Goal: Information Seeking & Learning: Learn about a topic

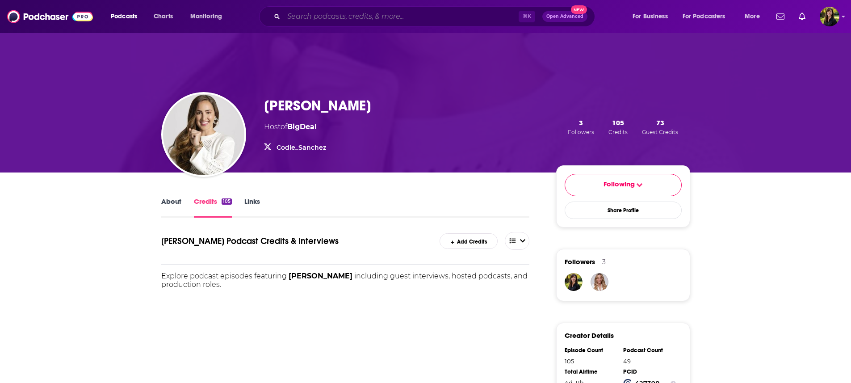
click at [301, 17] on input "Search podcasts, credits, & more..." at bounding box center [401, 16] width 235 height 14
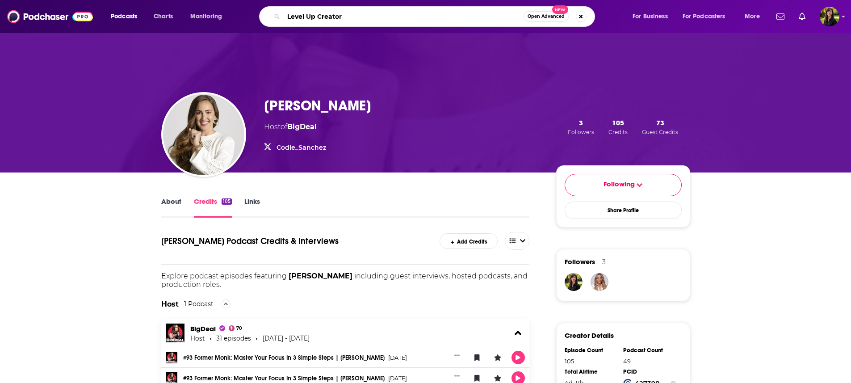
type input "Level Up Creators"
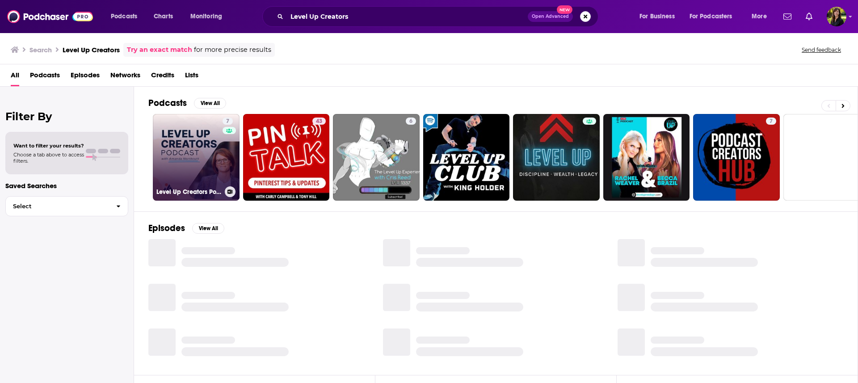
click at [188, 167] on link "7 Level Up Creators Podcast" at bounding box center [196, 157] width 87 height 87
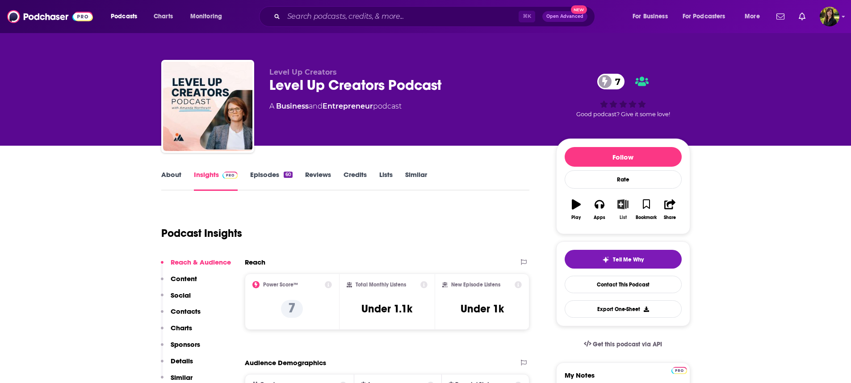
click at [625, 205] on icon "button" at bounding box center [622, 204] width 11 height 10
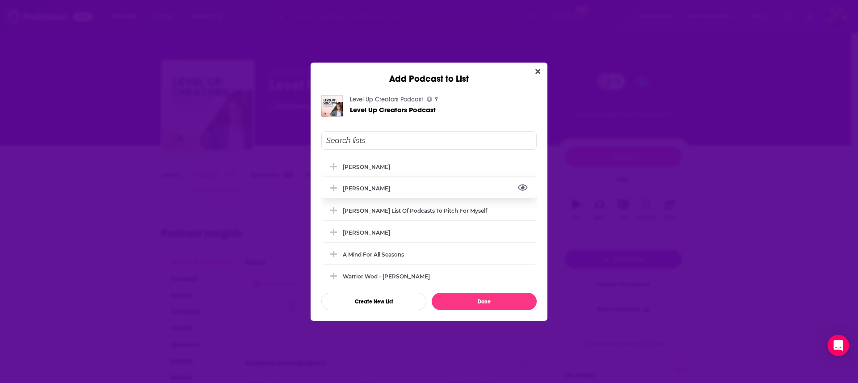
click at [518, 183] on span "View Link" at bounding box center [522, 184] width 8 height 8
click at [334, 251] on icon "Add Podcast To List" at bounding box center [333, 254] width 7 height 8
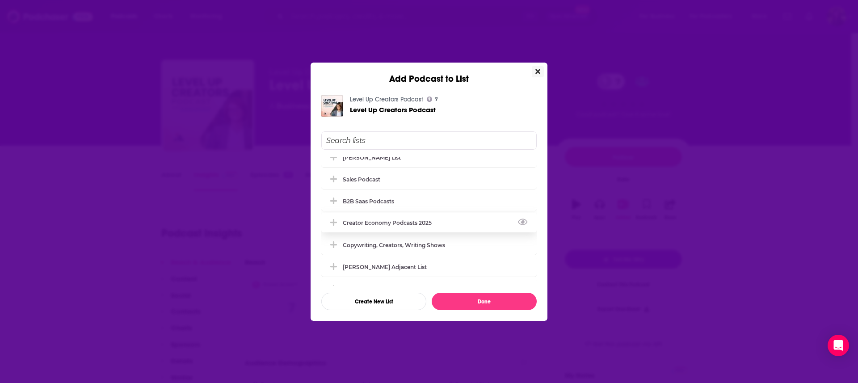
click at [333, 222] on icon "Add Podcast To List" at bounding box center [333, 222] width 7 height 7
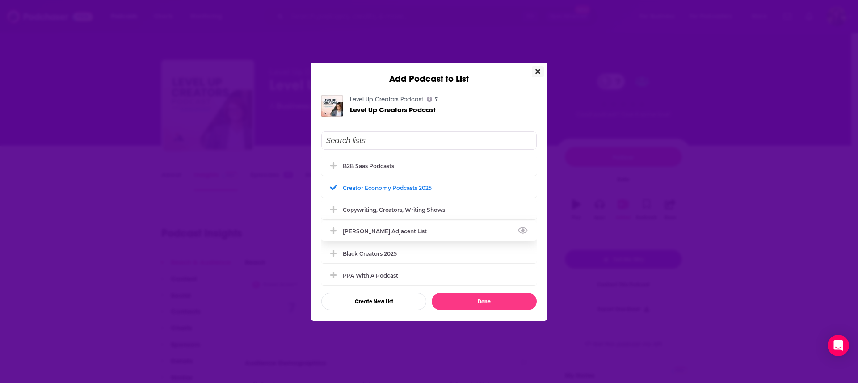
scroll to position [375, 0]
click at [335, 271] on icon "Add Podcast To List" at bounding box center [333, 273] width 7 height 8
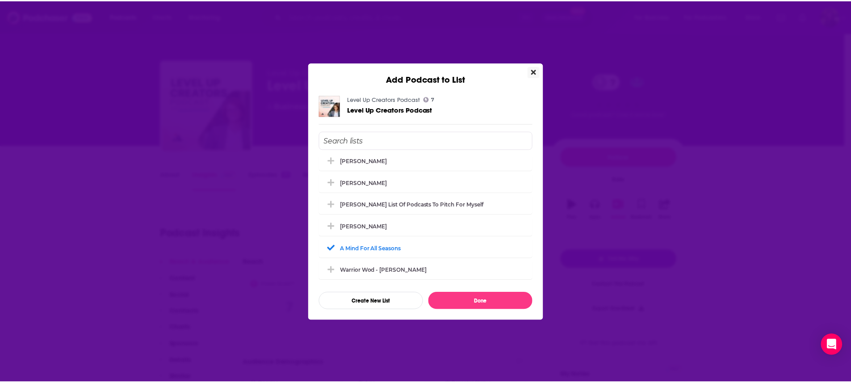
scroll to position [0, 0]
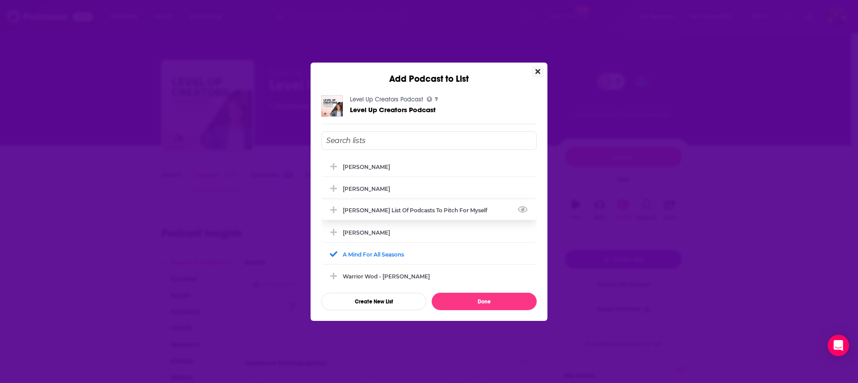
click at [335, 210] on icon "Add Podcast To List" at bounding box center [333, 209] width 7 height 7
click at [335, 163] on icon "Add Podcast To List" at bounding box center [333, 166] width 7 height 8
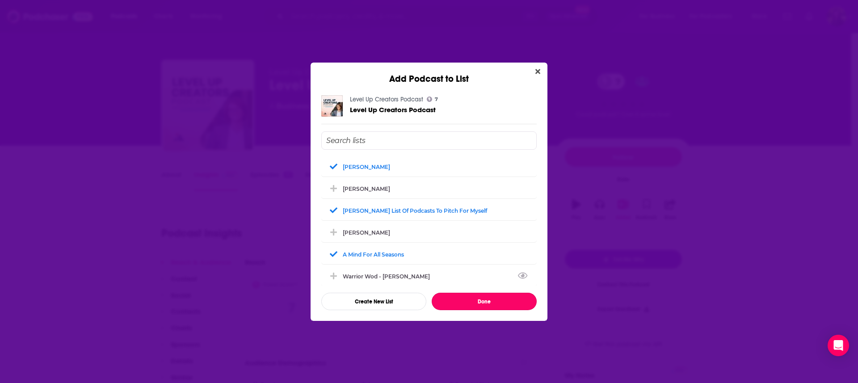
click at [485, 299] on button "Done" at bounding box center [483, 301] width 105 height 17
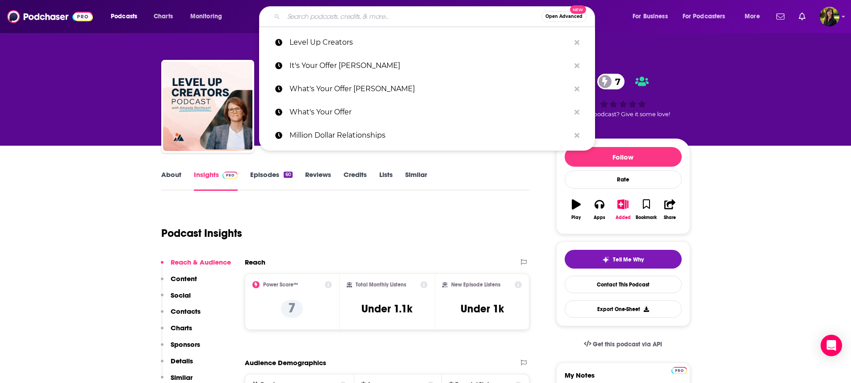
click at [383, 21] on input "Search podcasts, credits, & more..." at bounding box center [413, 16] width 258 height 14
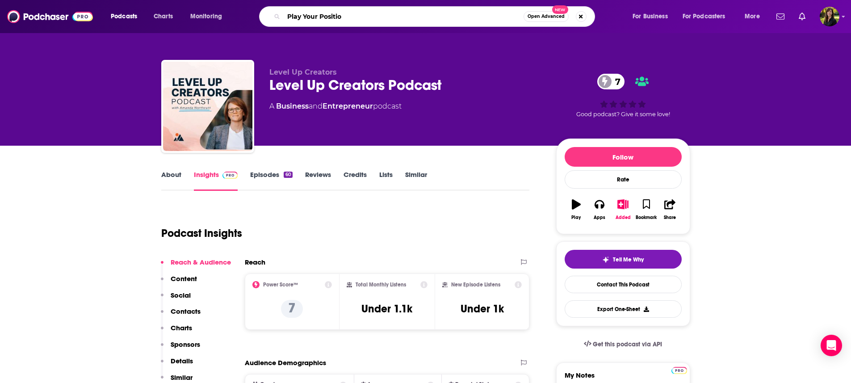
type input "Play Your Position"
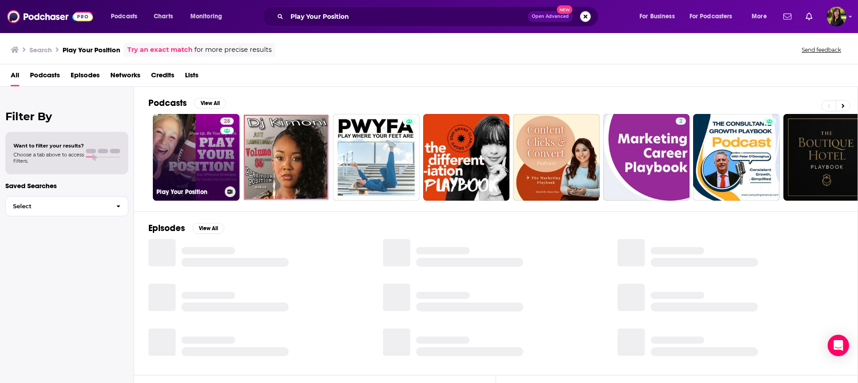
click at [170, 139] on link "28 Play Your Position" at bounding box center [196, 157] width 87 height 87
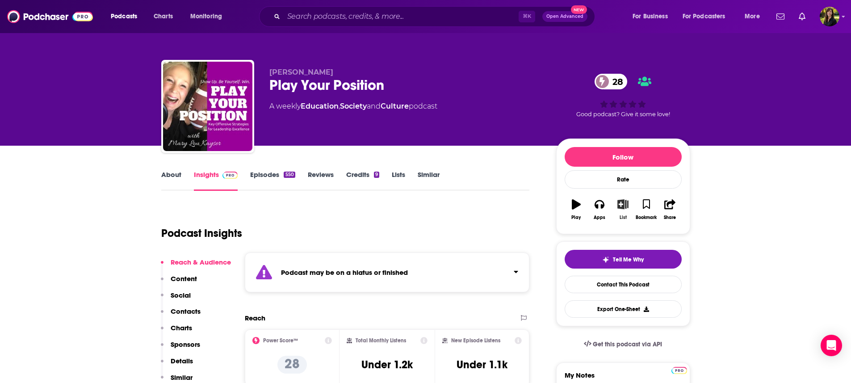
click at [624, 205] on icon "button" at bounding box center [622, 204] width 11 height 10
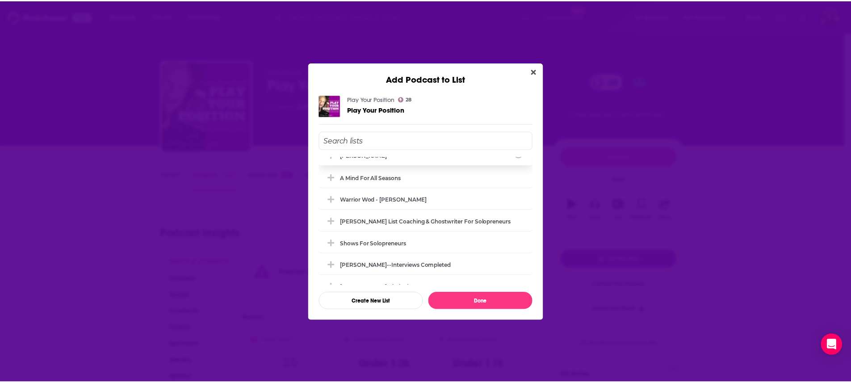
scroll to position [103, 0]
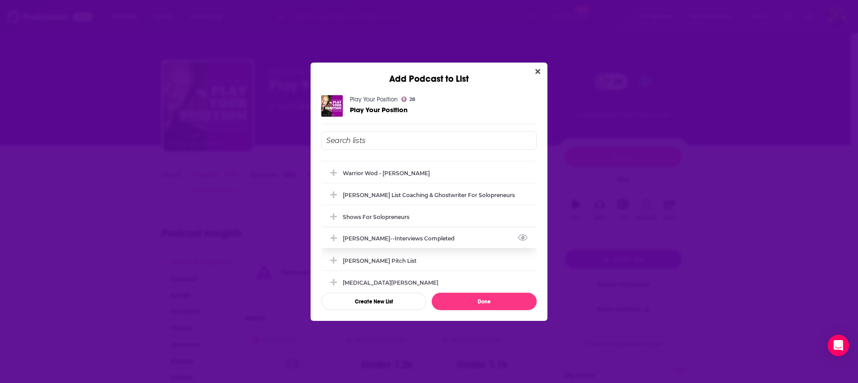
click at [339, 238] on button "Add Podcast To List" at bounding box center [334, 238] width 16 height 9
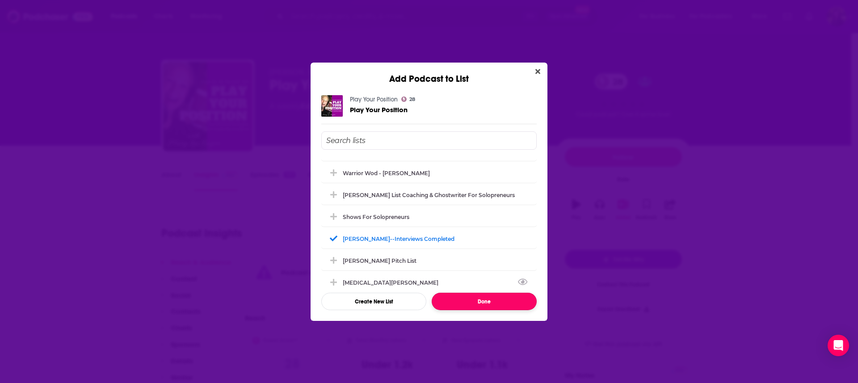
click at [482, 301] on button "Done" at bounding box center [483, 301] width 105 height 17
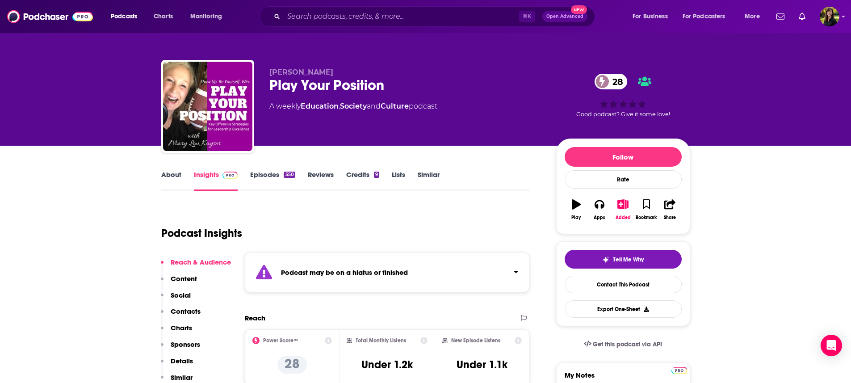
click at [434, 173] on link "Similar" at bounding box center [429, 180] width 22 height 21
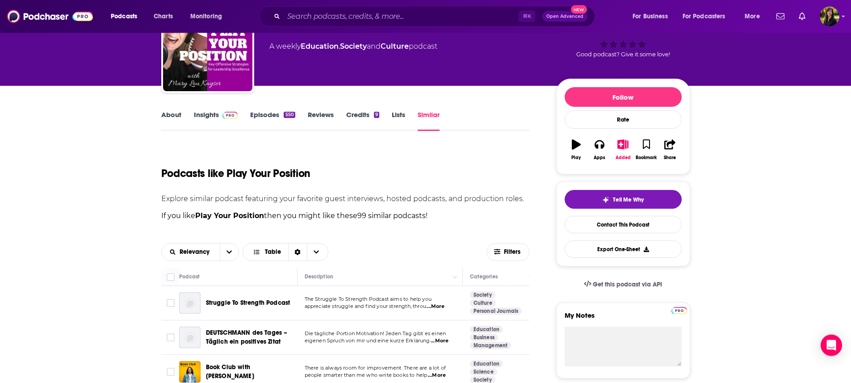
scroll to position [164, 0]
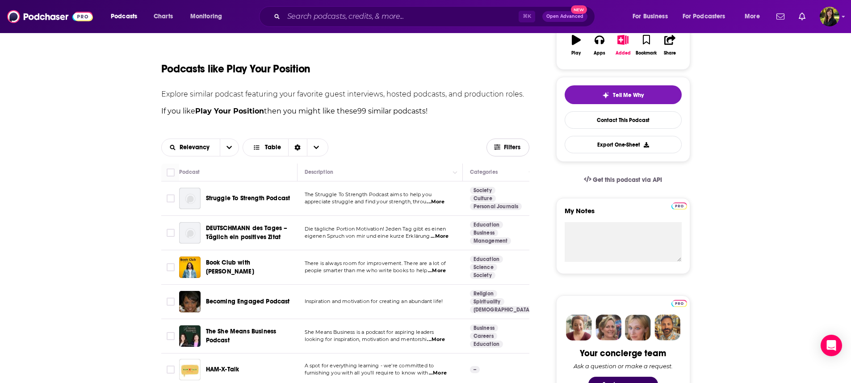
click at [509, 151] on span "Filters" at bounding box center [513, 147] width 18 height 6
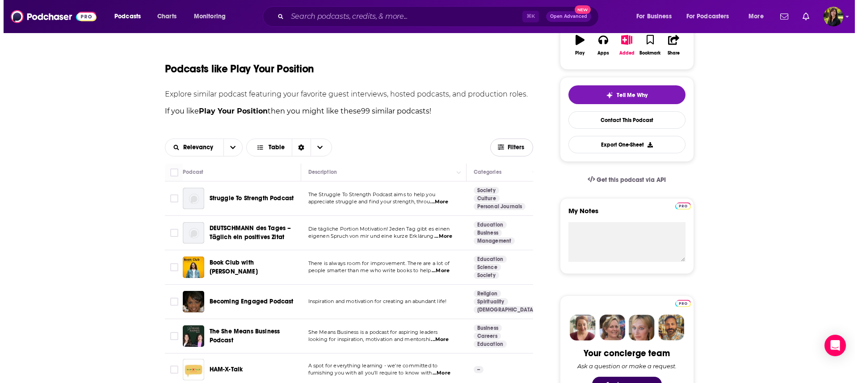
scroll to position [0, 0]
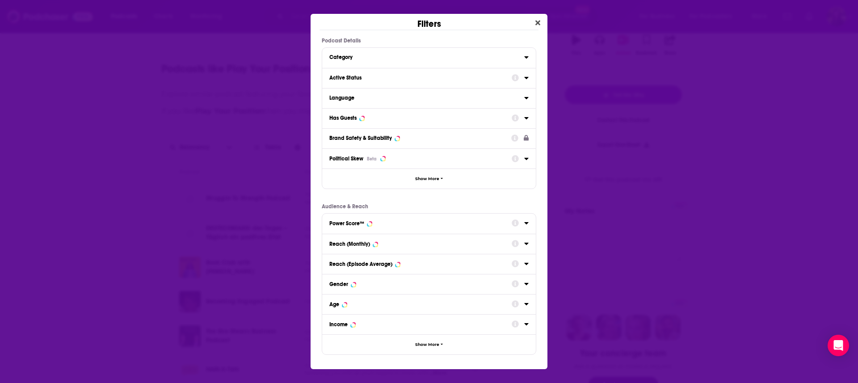
click at [527, 76] on icon "Dialog" at bounding box center [526, 77] width 4 height 7
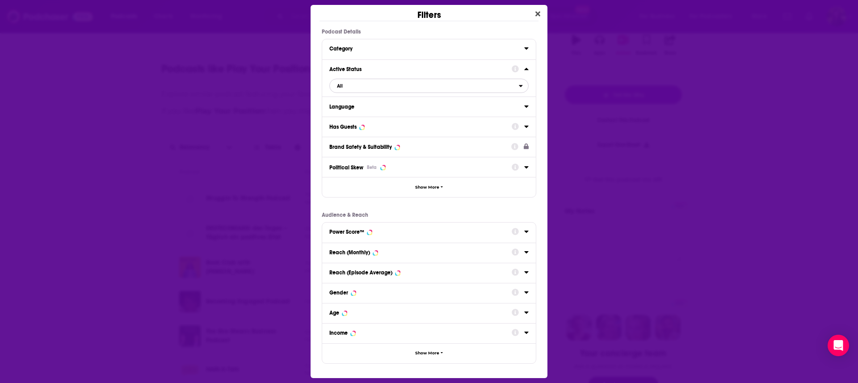
click at [519, 83] on button "All" at bounding box center [428, 86] width 199 height 14
click at [465, 112] on div "Active 4" at bounding box center [428, 115] width 199 height 15
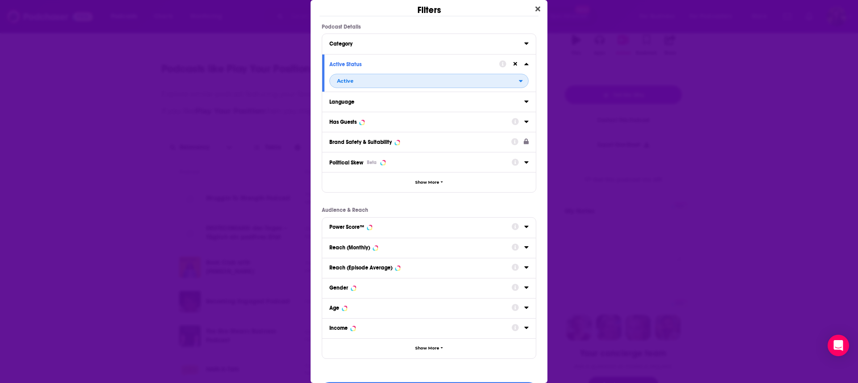
scroll to position [29, 0]
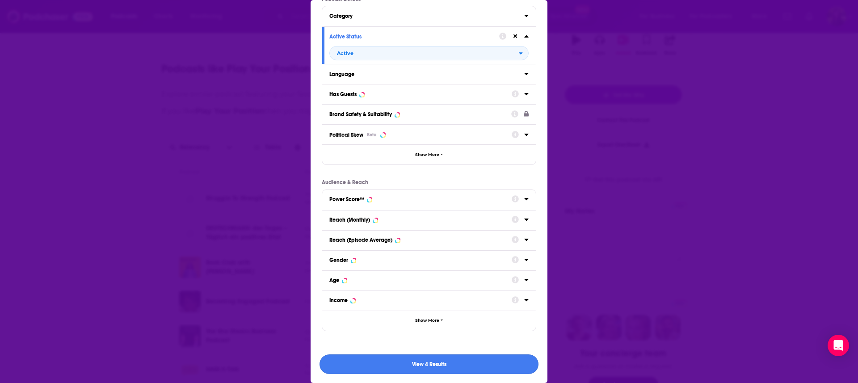
click at [430, 365] on button "View 4 Results" at bounding box center [428, 364] width 219 height 20
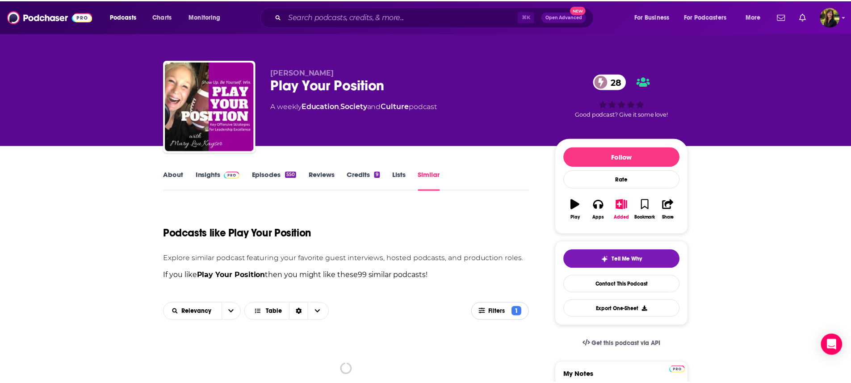
scroll to position [164, 0]
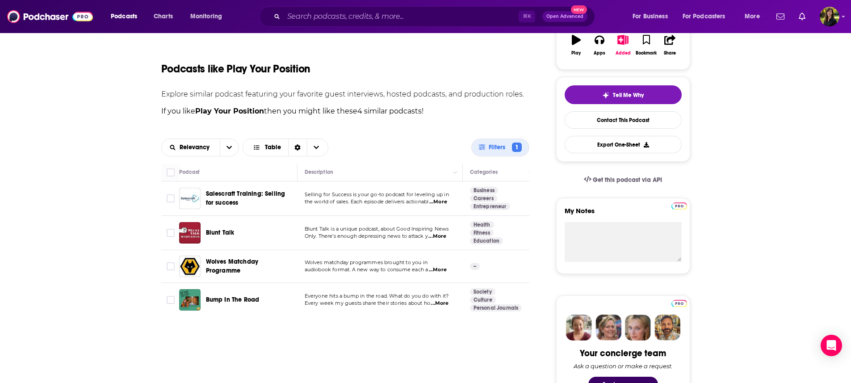
click at [445, 307] on span "...More" at bounding box center [440, 303] width 18 height 7
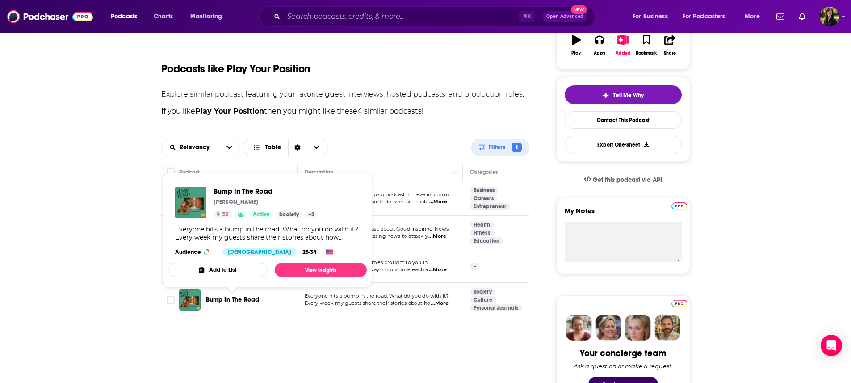
click at [217, 301] on span "Bump In The Road" at bounding box center [233, 300] width 54 height 8
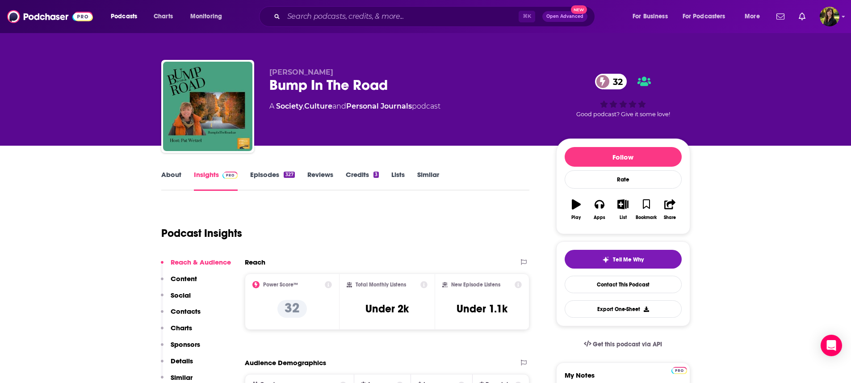
click at [266, 177] on link "Episodes 327" at bounding box center [272, 180] width 44 height 21
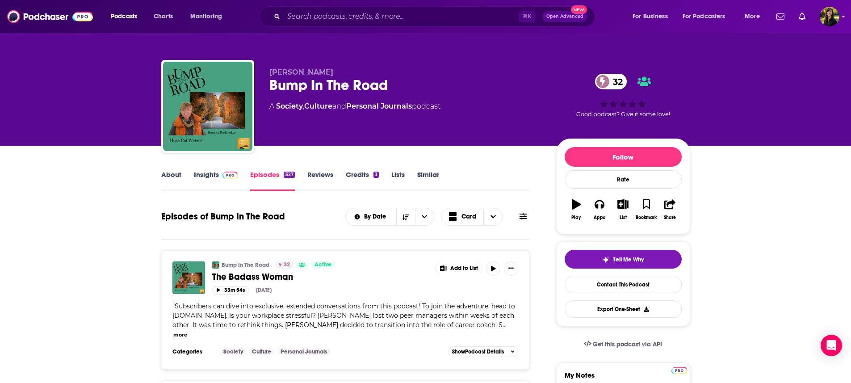
click at [209, 176] on link "Insights" at bounding box center [216, 180] width 44 height 21
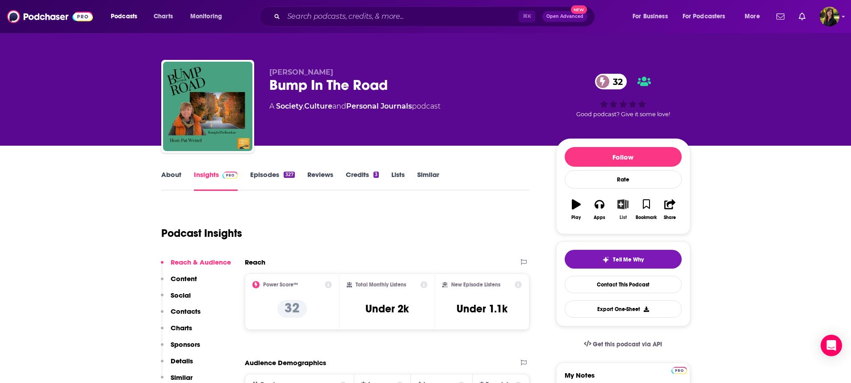
click at [622, 205] on icon "button" at bounding box center [622, 204] width 11 height 10
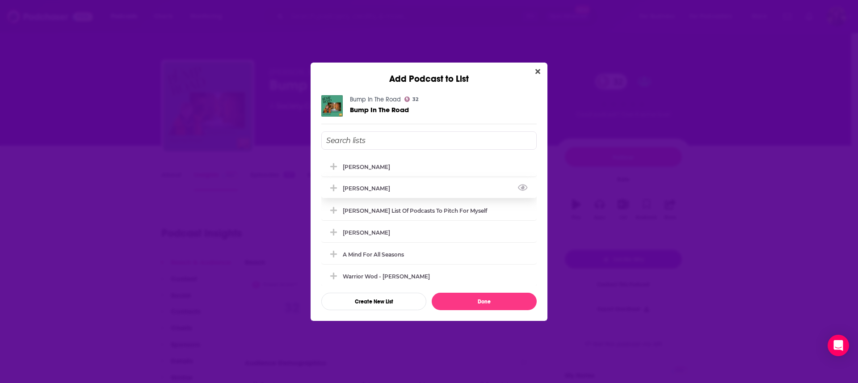
click at [354, 190] on div "[PERSON_NAME]" at bounding box center [369, 188] width 53 height 7
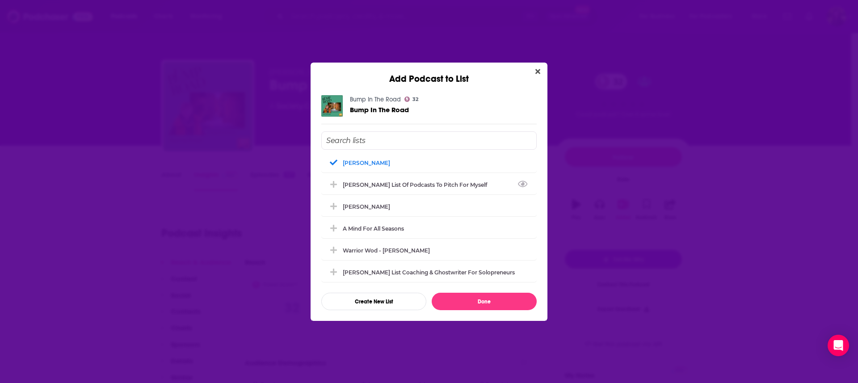
scroll to position [28, 0]
click at [456, 227] on div "A Mind For All Seasons" at bounding box center [428, 226] width 215 height 20
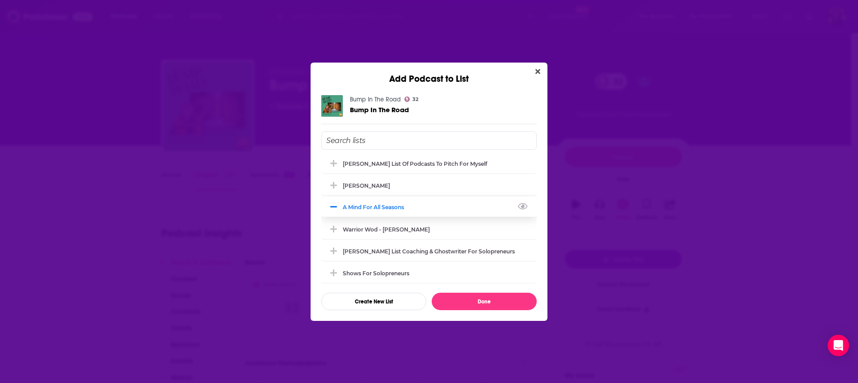
click at [456, 227] on div "Warrior Wod - Phil Palmer" at bounding box center [428, 229] width 215 height 20
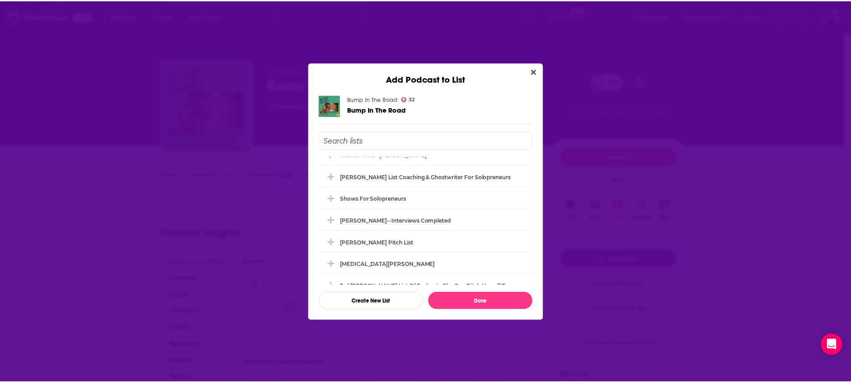
scroll to position [103, 0]
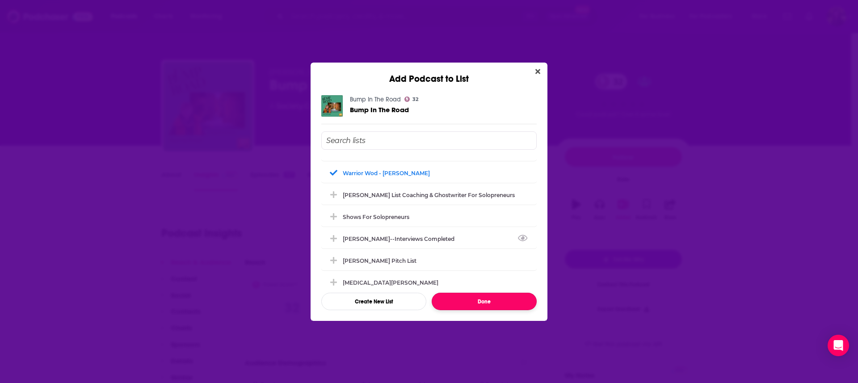
click at [471, 302] on button "Done" at bounding box center [483, 301] width 105 height 17
